Goal: Task Accomplishment & Management: Complete application form

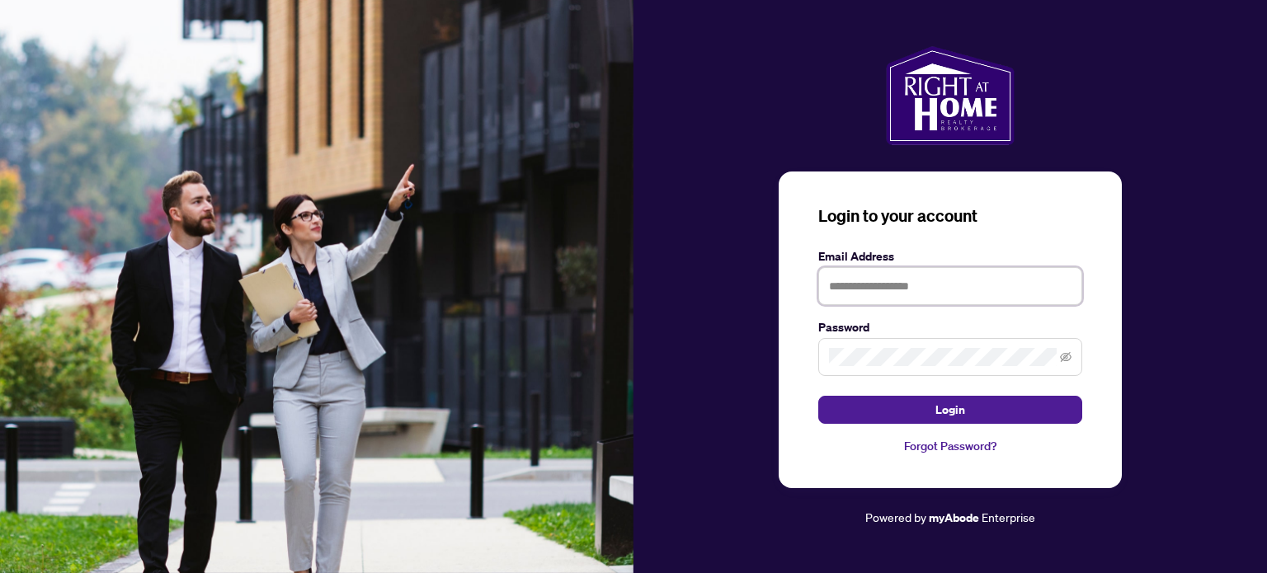
click at [884, 285] on input "text" at bounding box center [950, 286] width 264 height 38
type input "**********"
click at [818, 396] on button "Login" at bounding box center [950, 410] width 264 height 28
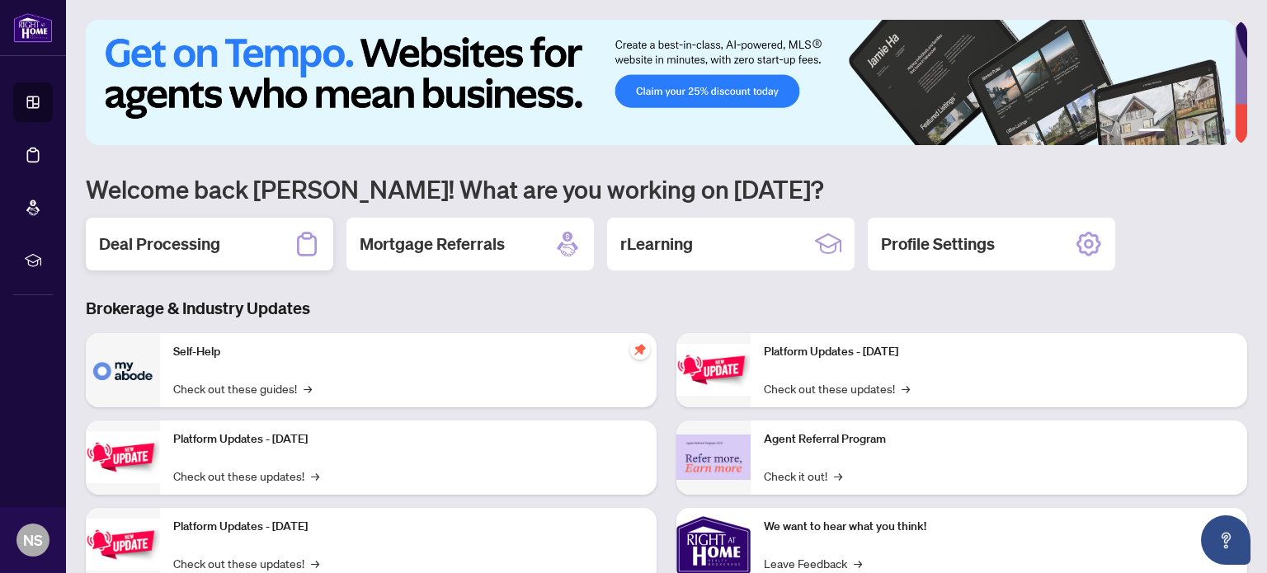
click at [236, 241] on div "Deal Processing" at bounding box center [209, 244] width 247 height 53
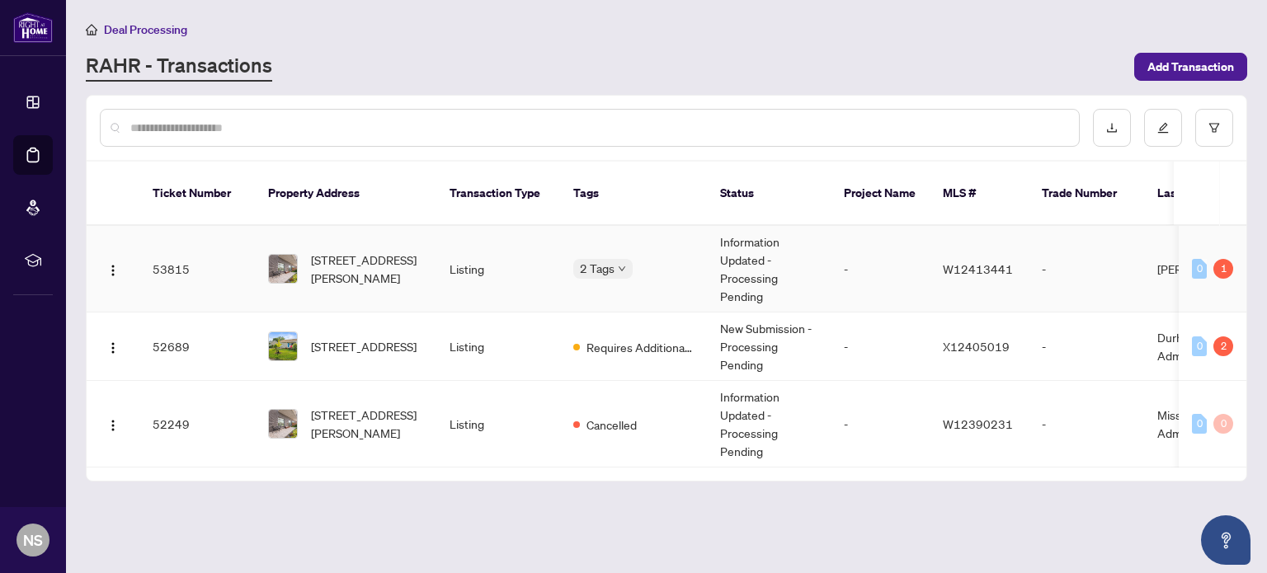
click at [495, 237] on td "Listing" at bounding box center [498, 269] width 124 height 87
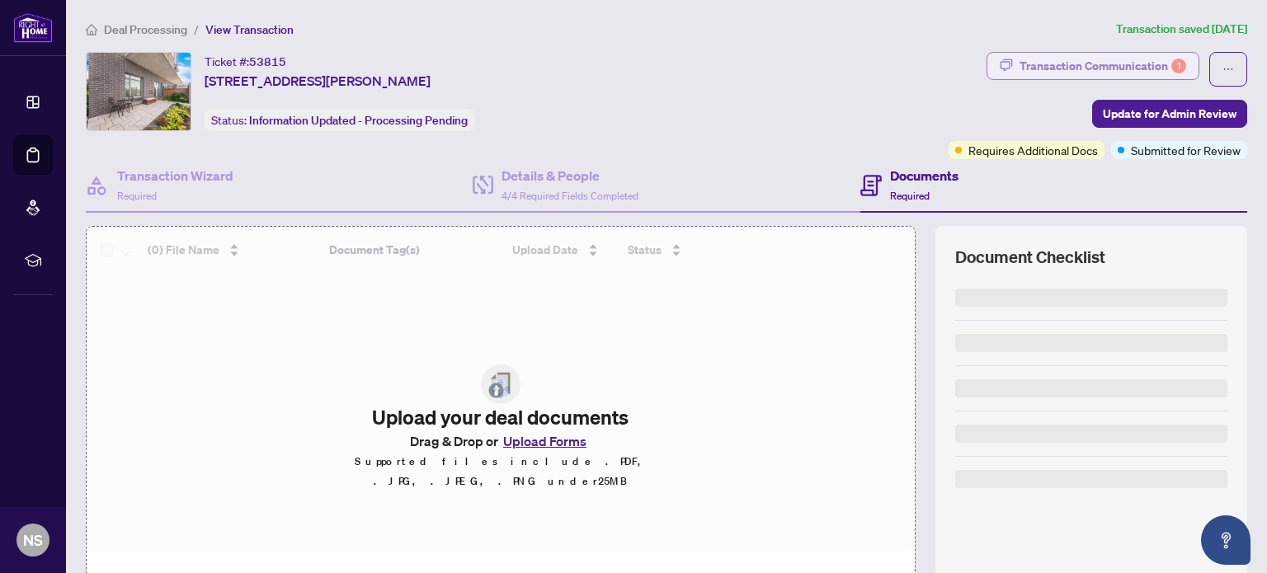
click at [1066, 62] on div "Transaction Communication 1" at bounding box center [1103, 66] width 167 height 26
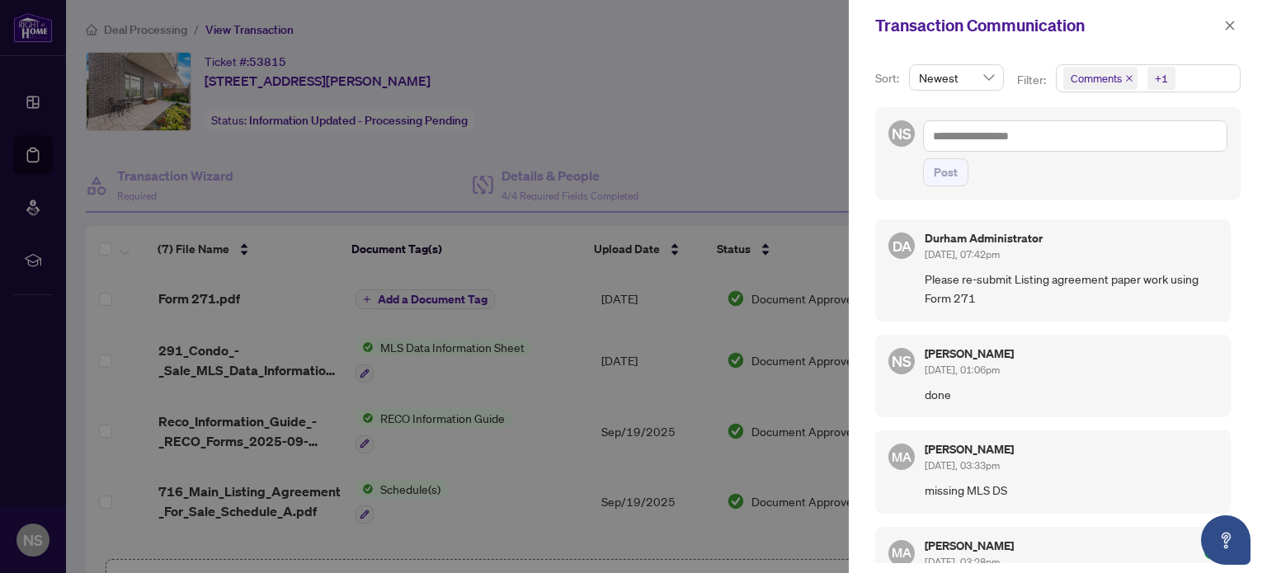
click at [741, 150] on div at bounding box center [633, 286] width 1267 height 573
click at [1230, 28] on icon "close" at bounding box center [1230, 26] width 12 height 12
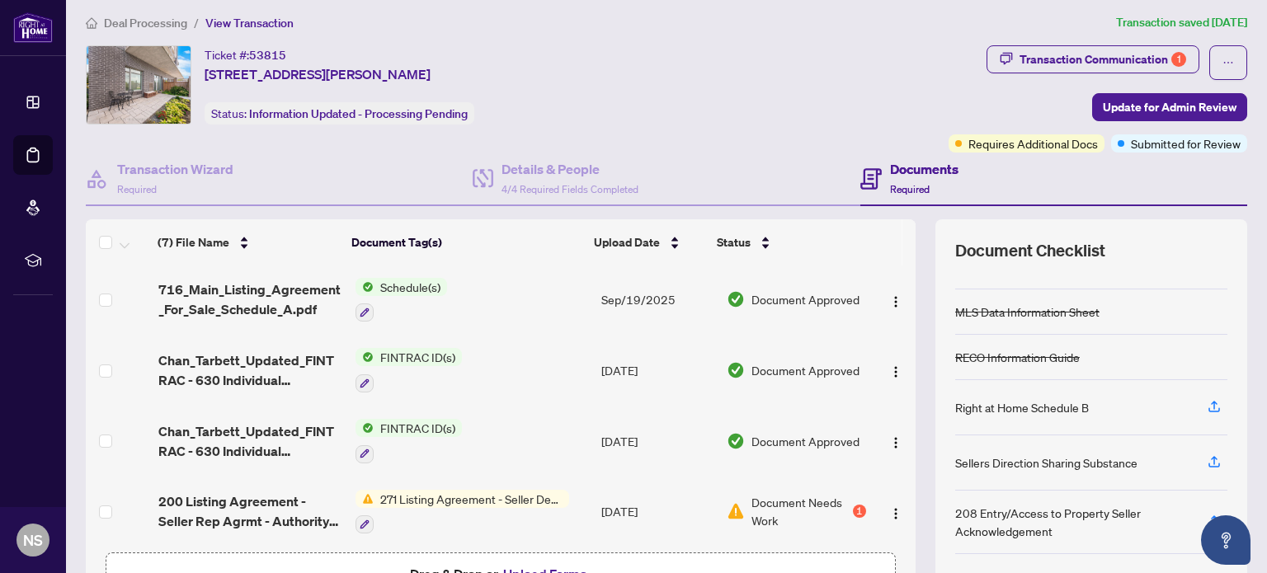
scroll to position [144, 0]
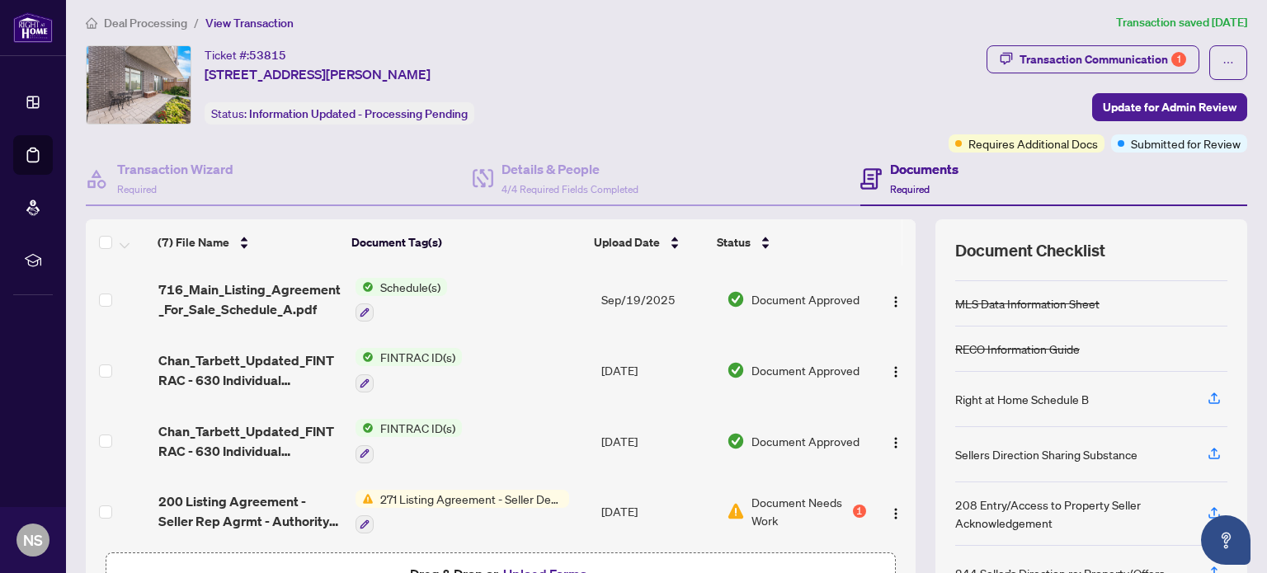
drag, startPoint x: 980, startPoint y: 399, endPoint x: 697, endPoint y: 20, distance: 473.3
click at [697, 20] on ol "Deal Processing / View Transaction" at bounding box center [598, 22] width 1024 height 19
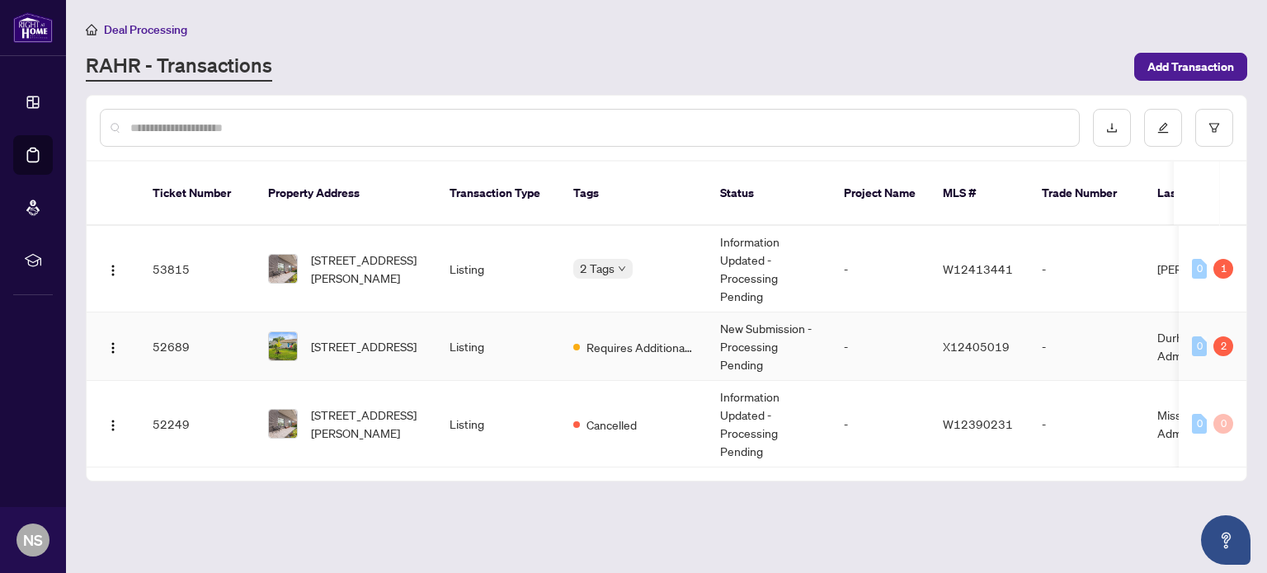
click at [462, 313] on td "Listing" at bounding box center [498, 347] width 124 height 68
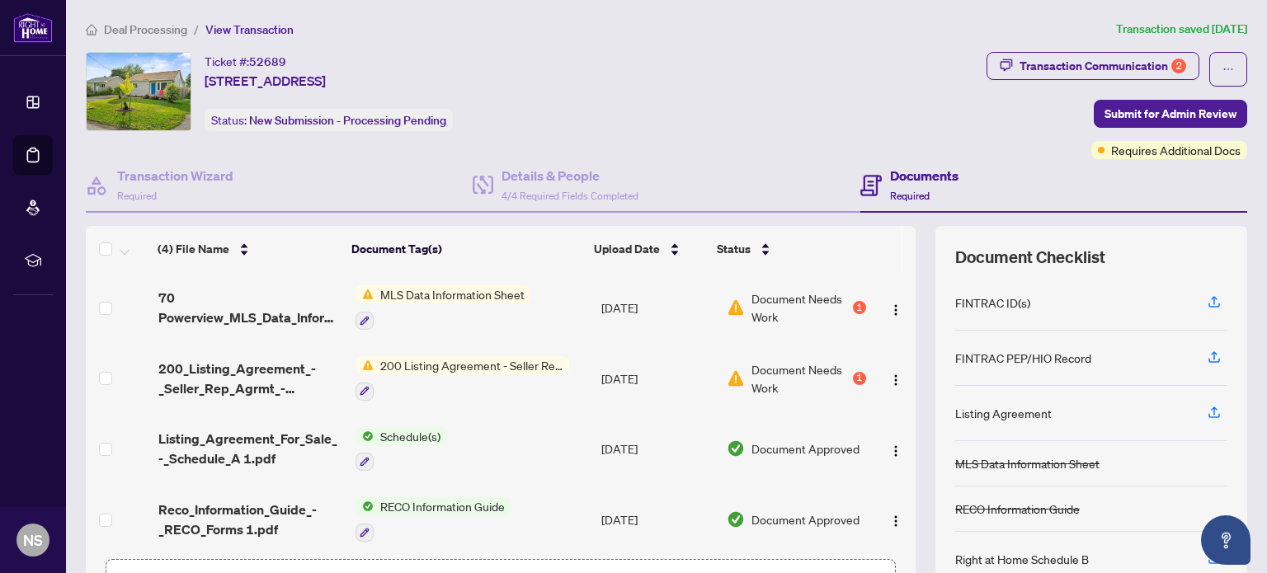
click at [541, 303] on td "MLS Data Information Sheet" at bounding box center [472, 307] width 246 height 71
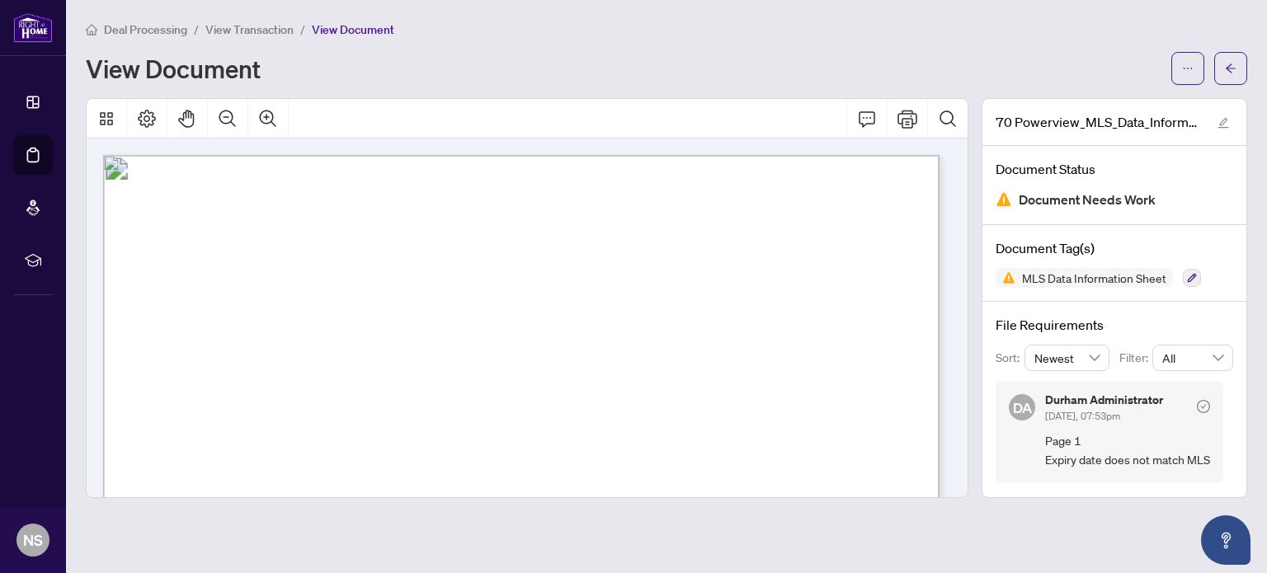
click at [1076, 446] on span "Page 1 Expiry date does not match MLS" at bounding box center [1127, 450] width 165 height 39
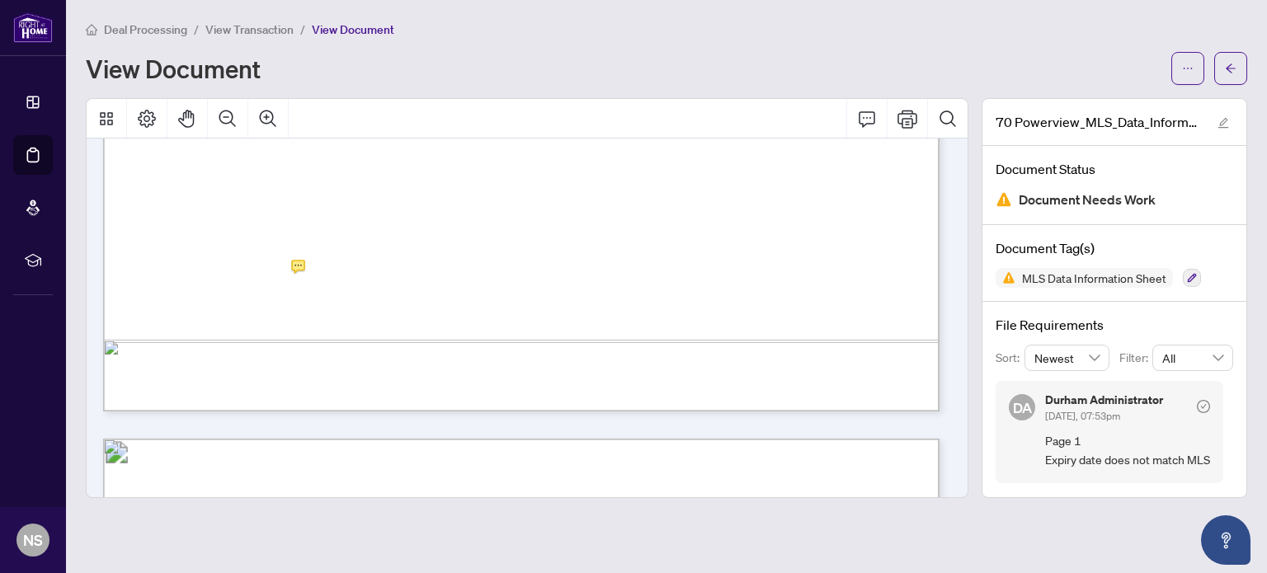
scroll to position [827, 0]
click at [1155, 412] on div "Durham Administrator [DATE], 07:53pm" at bounding box center [1104, 409] width 118 height 31
click at [1194, 72] on button "button" at bounding box center [1187, 68] width 33 height 33
click at [1234, 64] on icon "arrow-left" at bounding box center [1231, 69] width 12 height 12
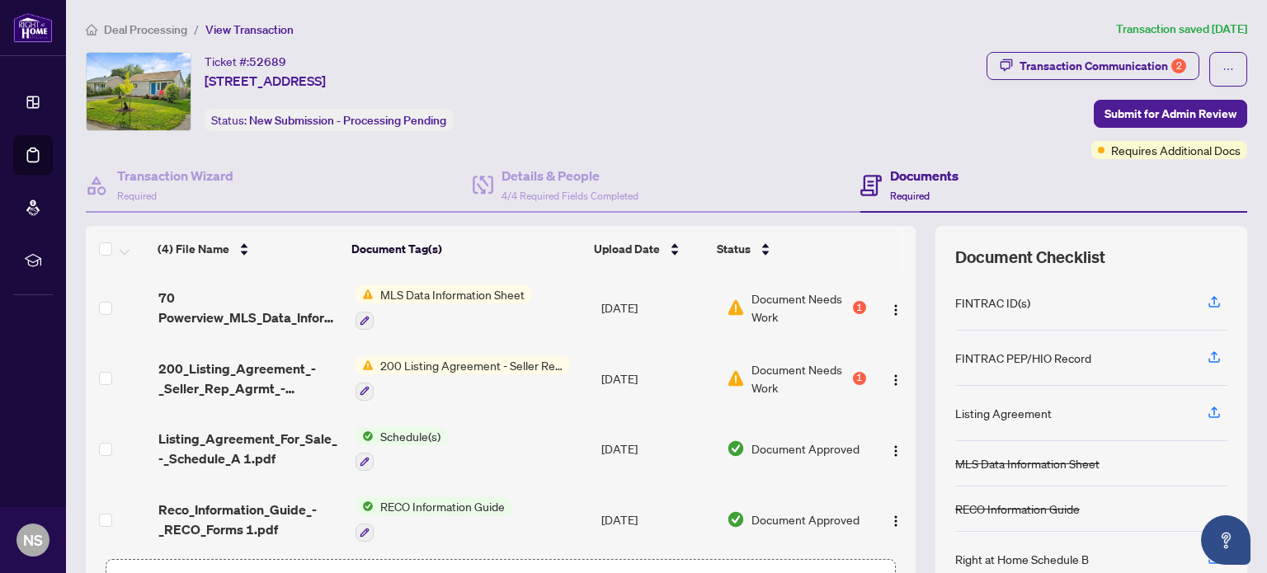
click at [434, 381] on div at bounding box center [463, 391] width 214 height 20
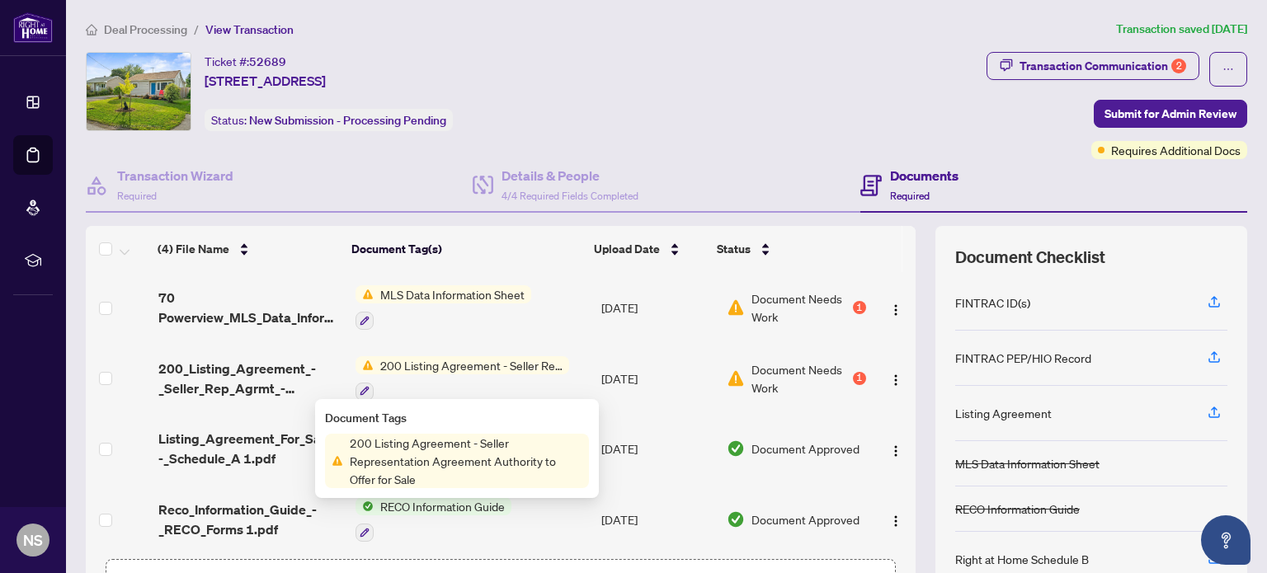
click at [468, 450] on span "200 Listing Agreement - Seller Representation Agreement Authority to Offer for …" at bounding box center [466, 461] width 246 height 54
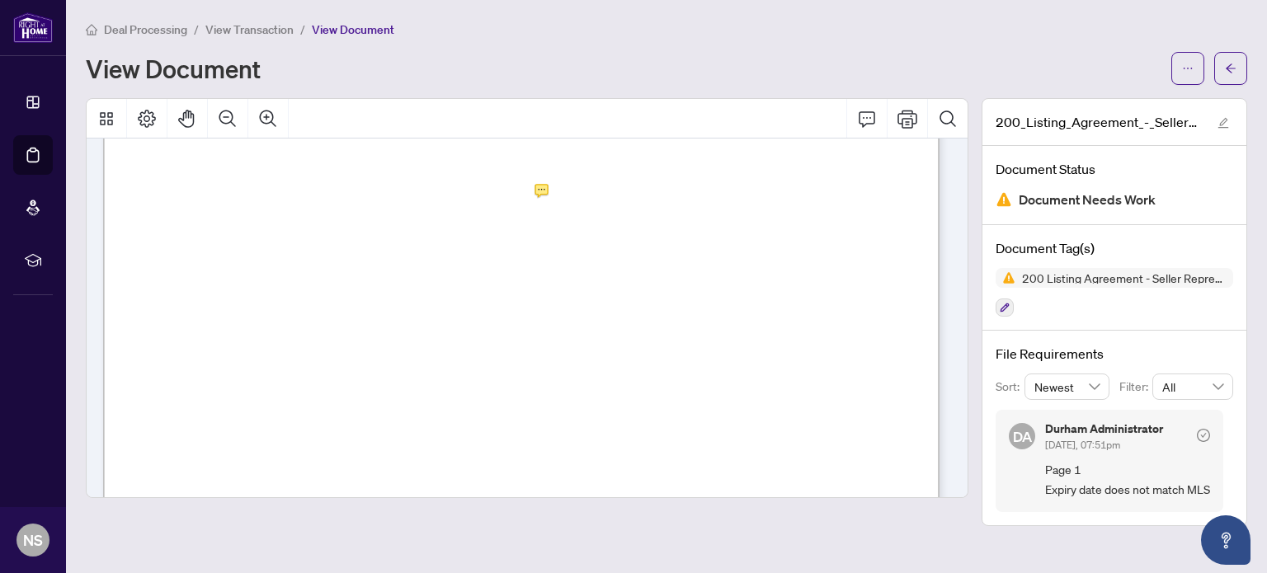
scroll to position [327, 0]
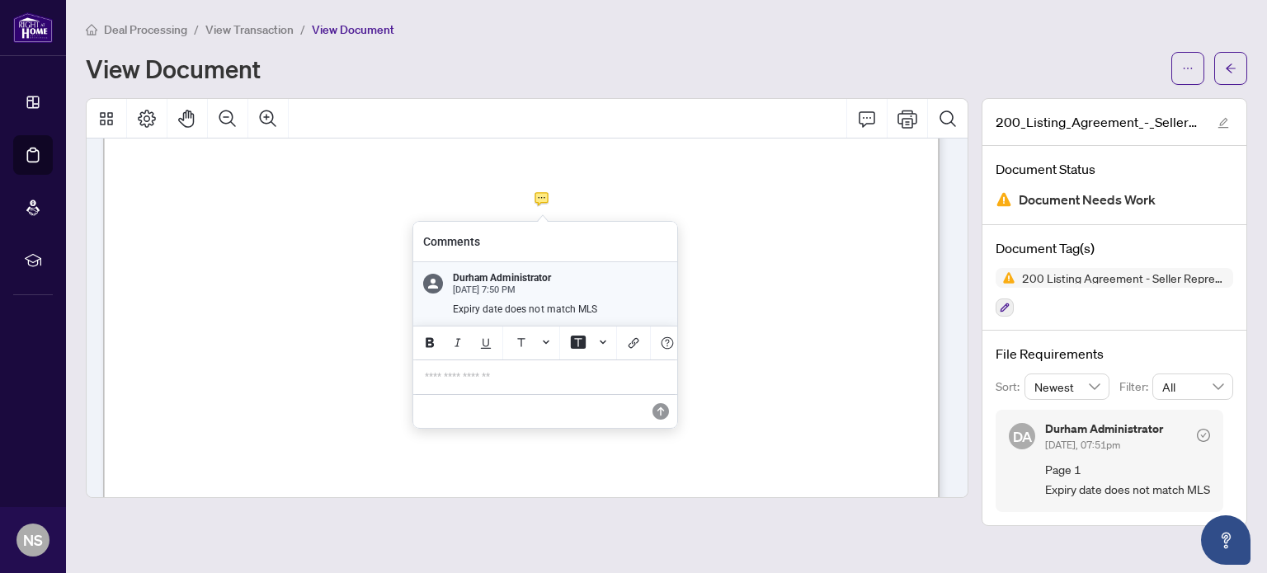
click at [465, 380] on p "**********" at bounding box center [545, 377] width 241 height 14
click at [667, 419] on icon "Save" at bounding box center [660, 411] width 16 height 16
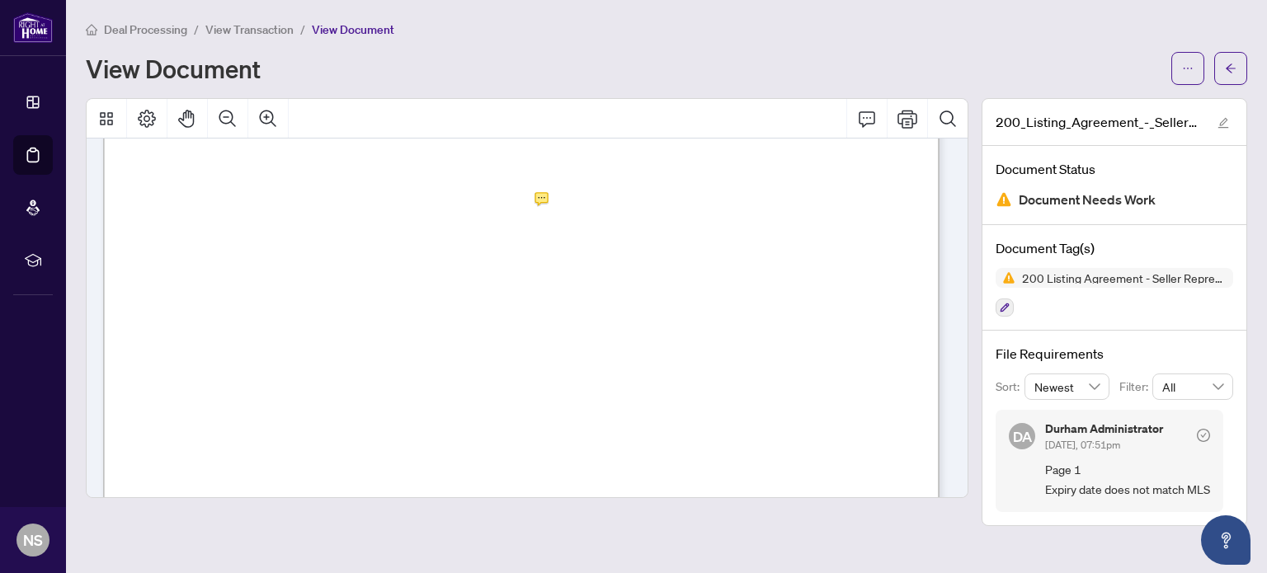
click at [1237, 73] on button "button" at bounding box center [1230, 68] width 33 height 33
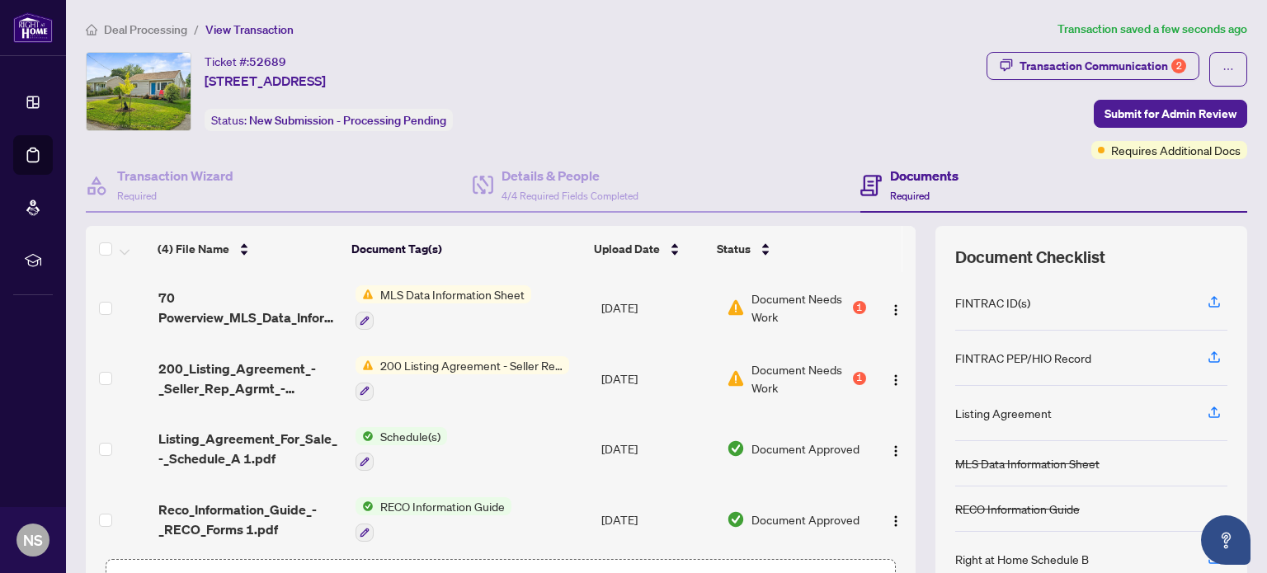
click at [393, 305] on div "MLS Data Information Sheet" at bounding box center [444, 307] width 176 height 45
click at [398, 338] on div "Document Tags MLS Data Information Sheet" at bounding box center [437, 360] width 201 height 63
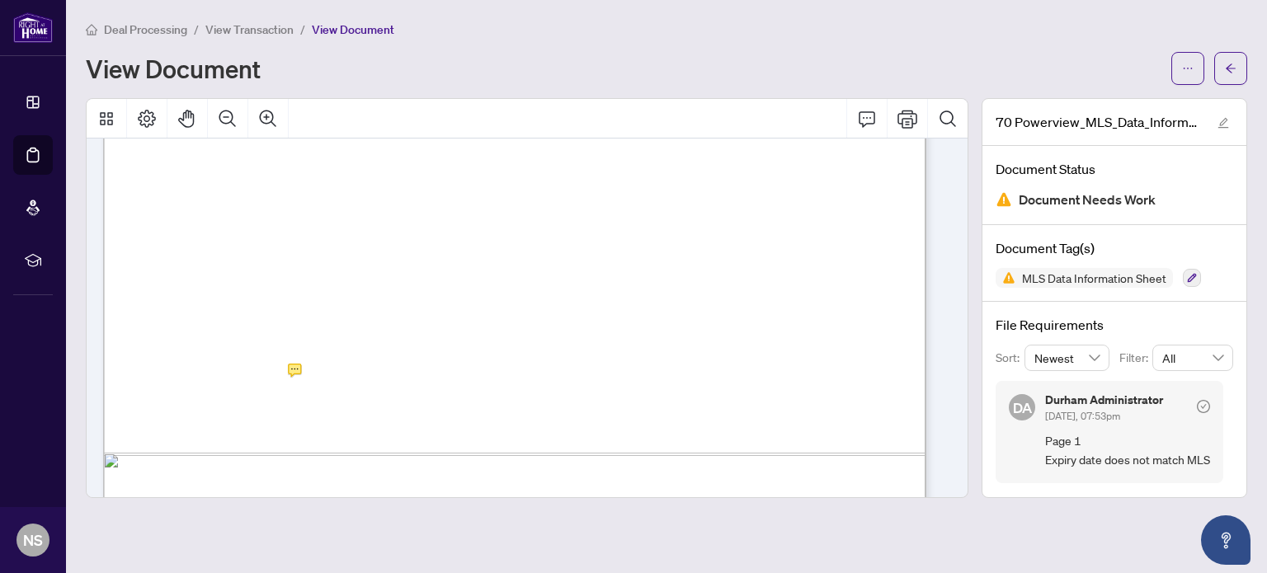
scroll to position [685, 0]
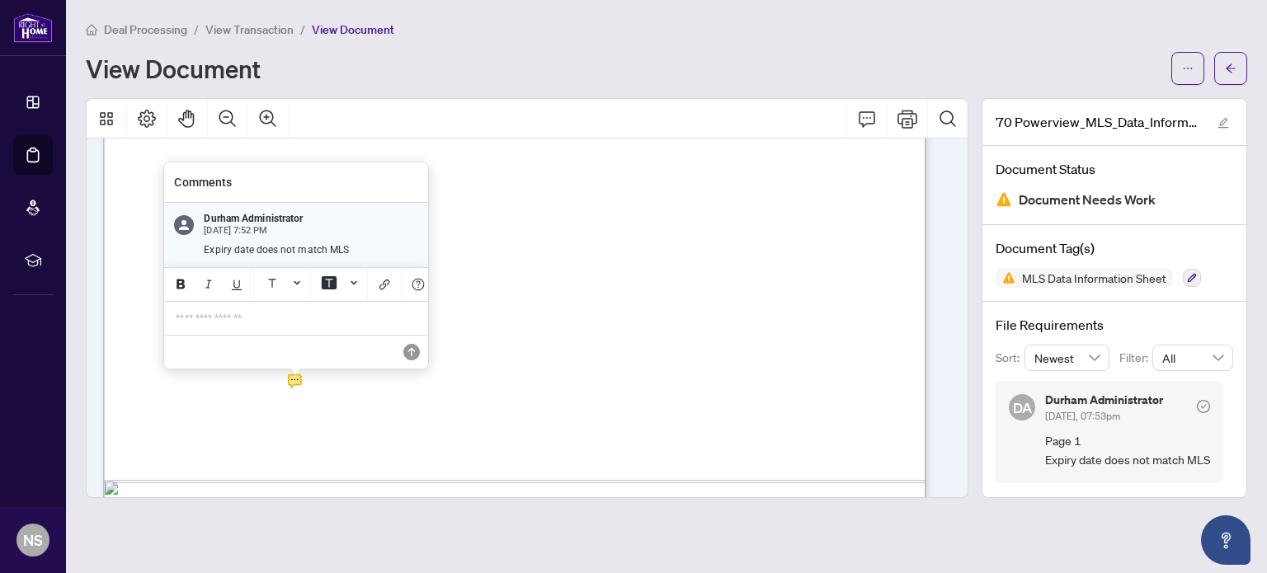
click at [247, 321] on p "**********" at bounding box center [296, 319] width 241 height 14
click at [411, 346] on icon "Save" at bounding box center [411, 352] width 16 height 16
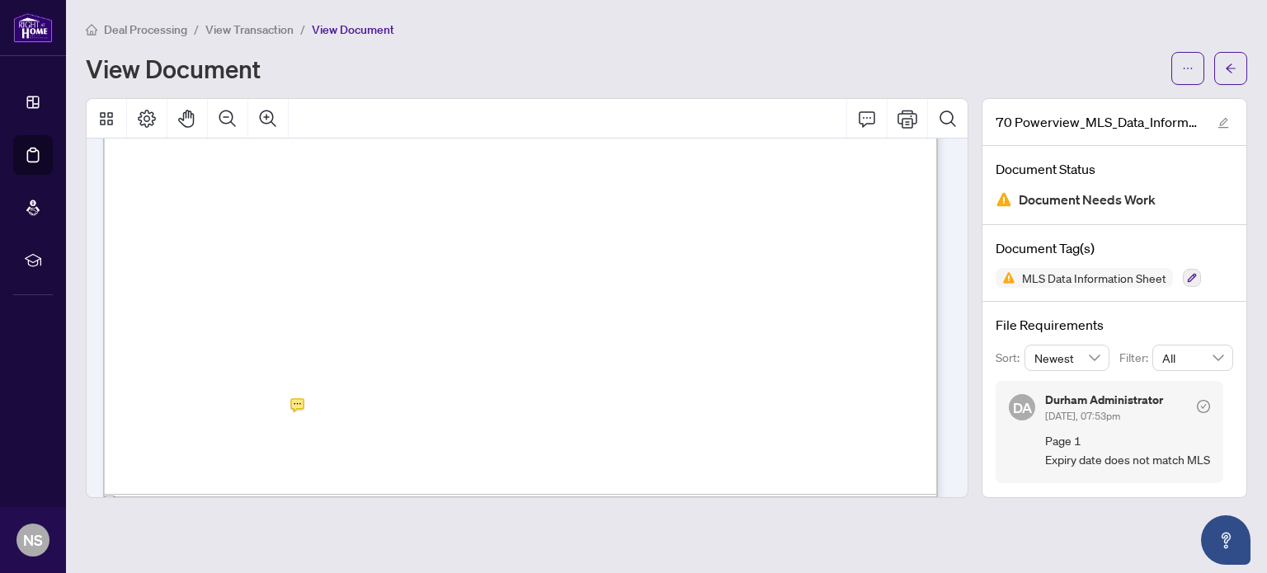
scroll to position [695, 0]
click at [1221, 68] on button "button" at bounding box center [1230, 68] width 33 height 33
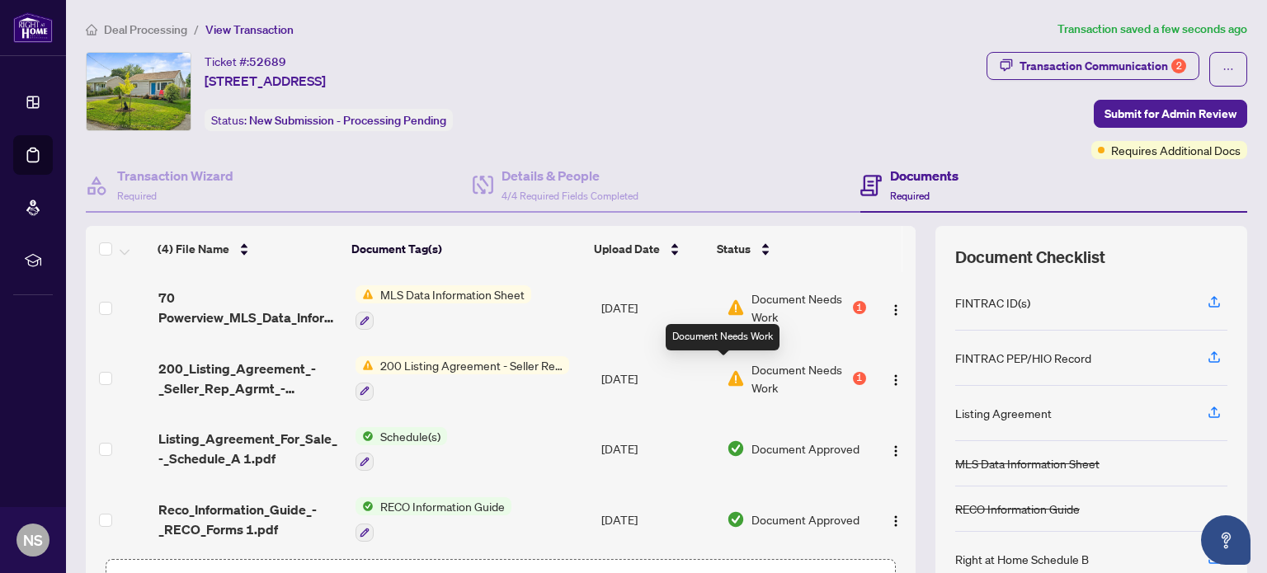
scroll to position [4, 0]
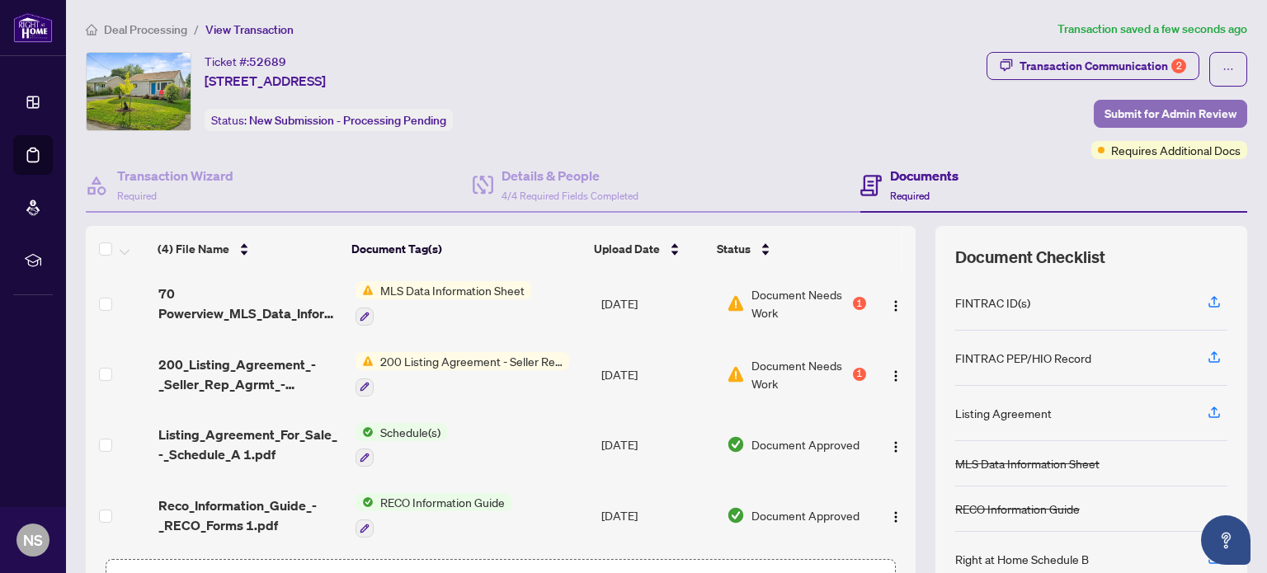
click at [1188, 110] on span "Submit for Admin Review" at bounding box center [1171, 114] width 132 height 26
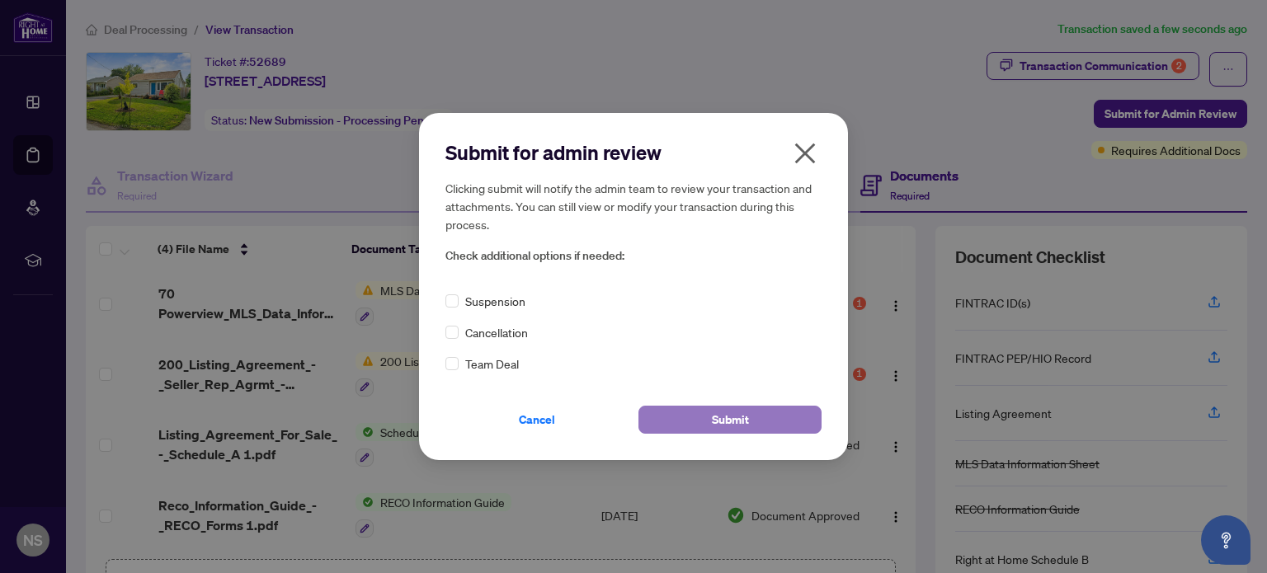
click at [696, 410] on button "Submit" at bounding box center [729, 420] width 183 height 28
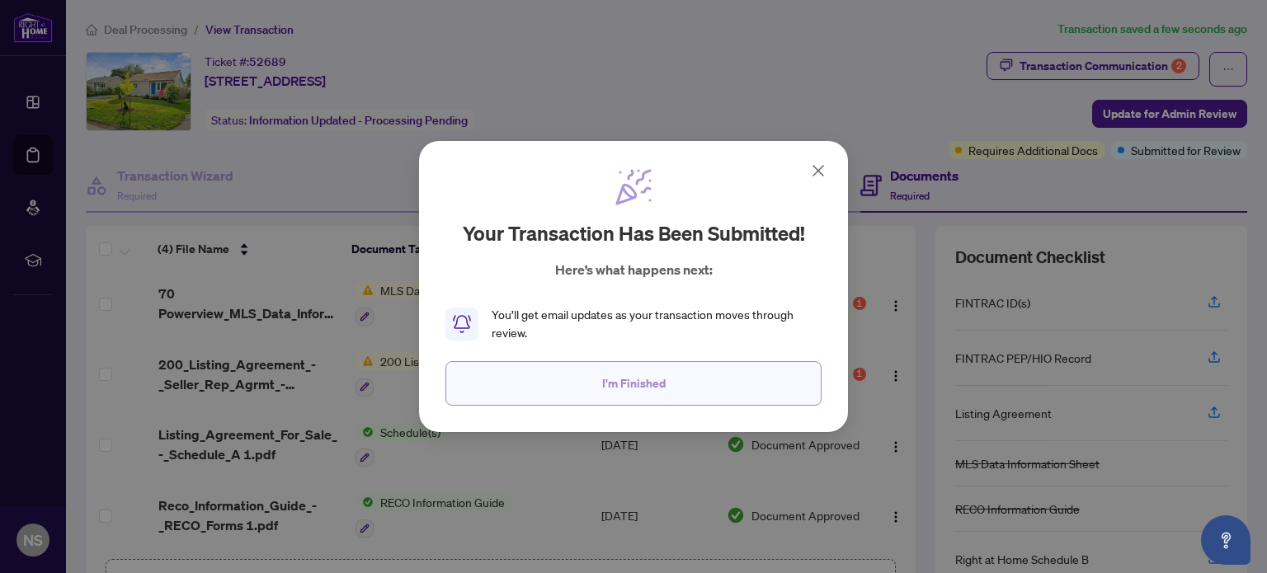
click at [665, 391] on button "I'm Finished" at bounding box center [633, 383] width 376 height 45
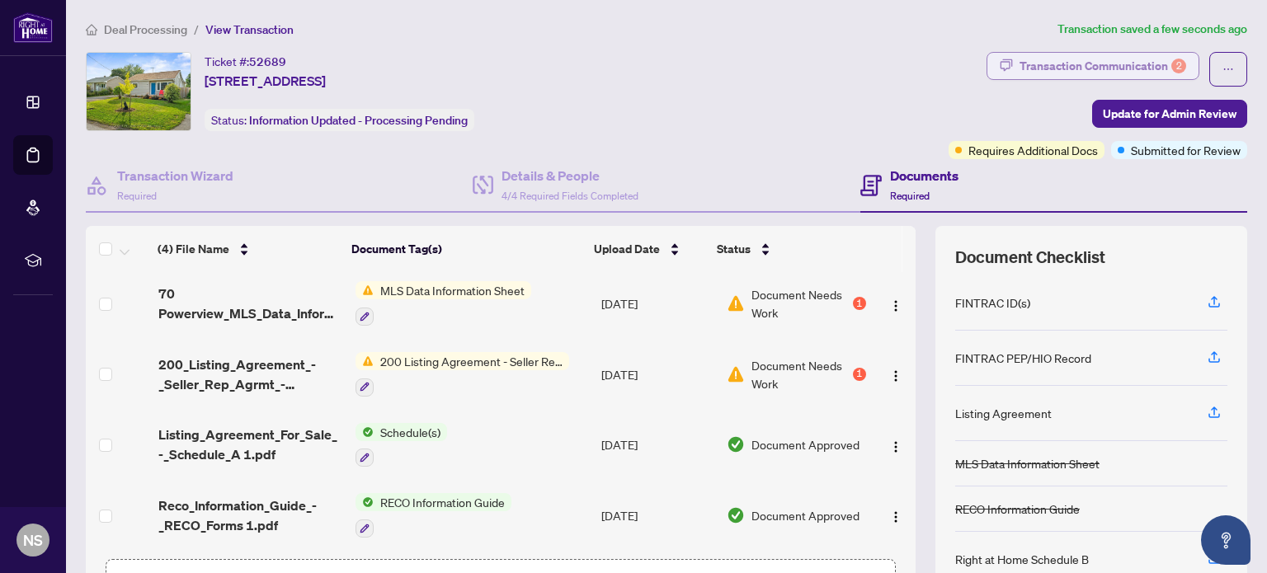
click at [1058, 75] on div "Transaction Communication 2" at bounding box center [1103, 66] width 167 height 26
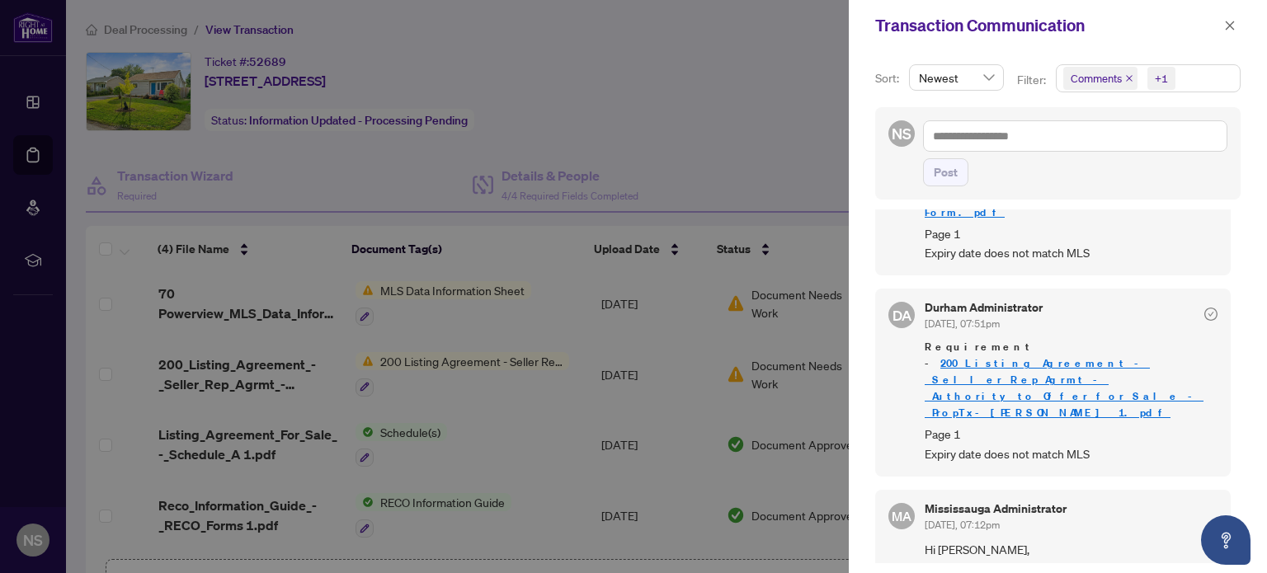
scroll to position [0, 0]
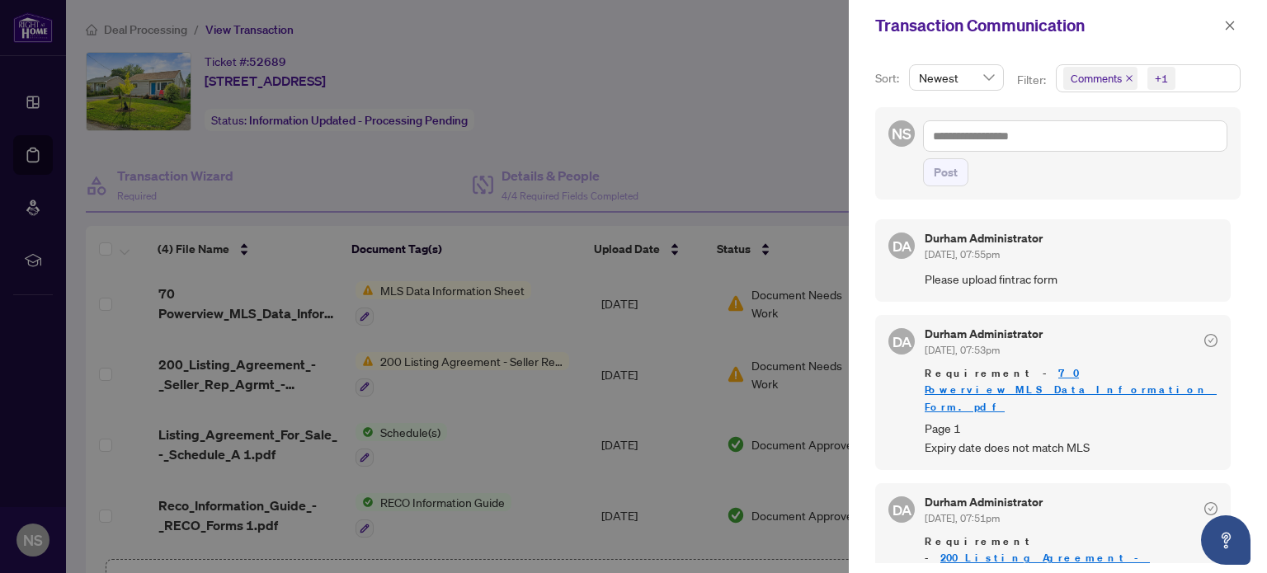
click at [944, 276] on span "Please upload fintrac form" at bounding box center [1071, 279] width 293 height 19
click at [729, 92] on div at bounding box center [633, 286] width 1267 height 573
click at [1236, 29] on button "button" at bounding box center [1229, 26] width 21 height 20
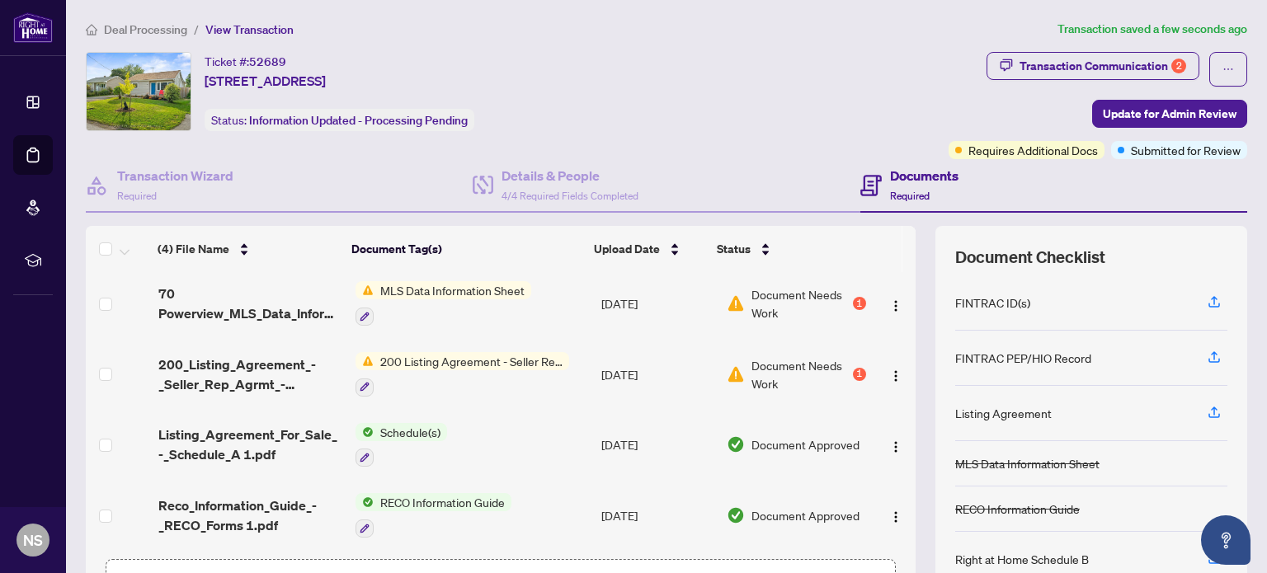
click at [1025, 297] on div "FINTRAC ID(s)" at bounding box center [1091, 303] width 272 height 55
